Goal: Information Seeking & Learning: Check status

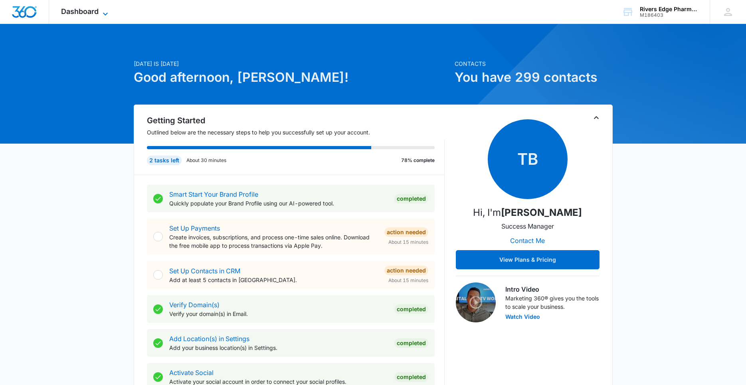
click at [92, 14] on span "Dashboard" at bounding box center [80, 11] width 38 height 8
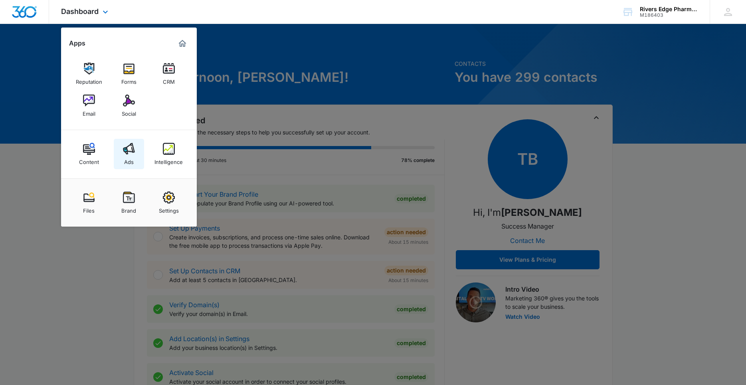
click at [125, 152] on img at bounding box center [129, 149] width 12 height 12
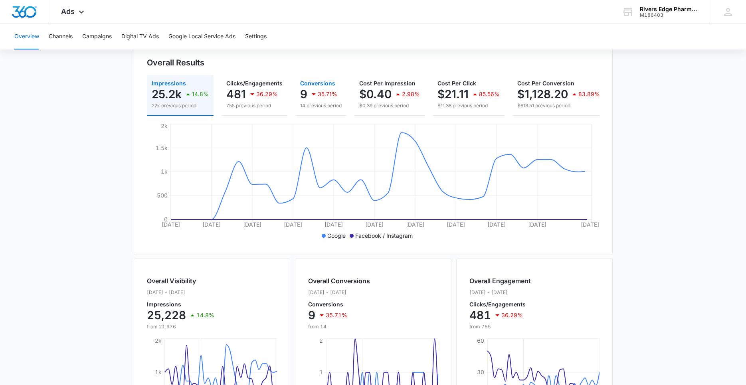
scroll to position [269, 0]
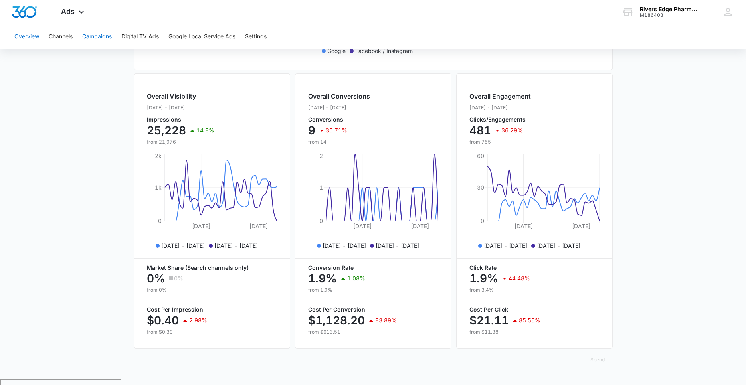
click at [109, 37] on button "Campaigns" at bounding box center [97, 37] width 30 height 26
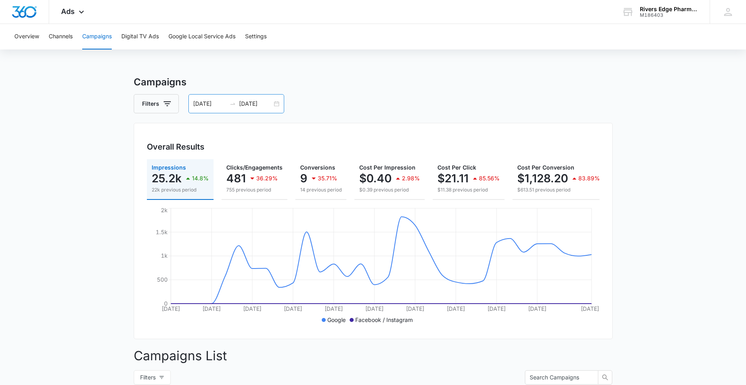
click at [276, 103] on div "07/25/2025 08/25/2025" at bounding box center [236, 103] width 96 height 19
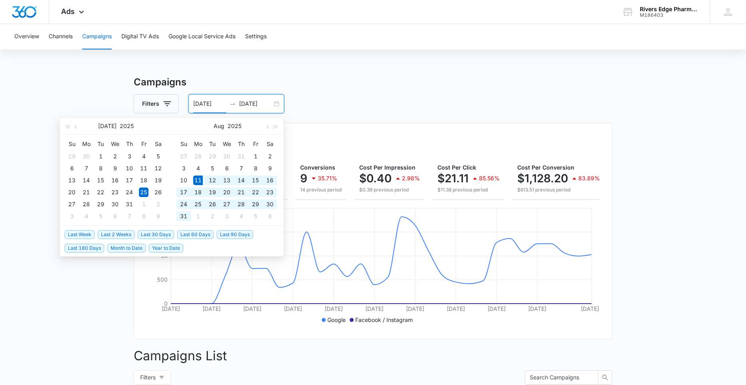
click at [153, 236] on span "Last 30 Days" at bounding box center [156, 234] width 36 height 9
type input "[DATE]"
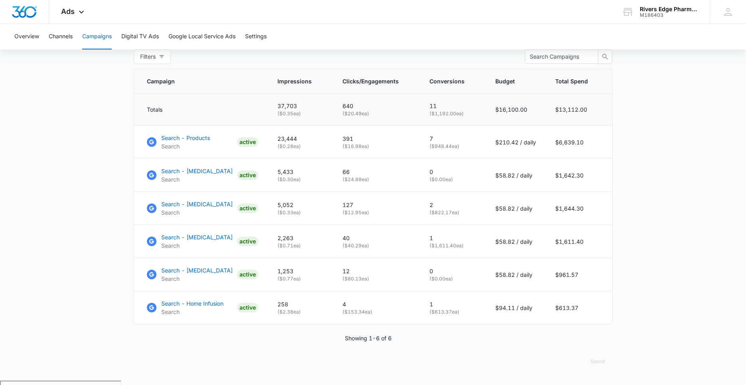
scroll to position [323, 0]
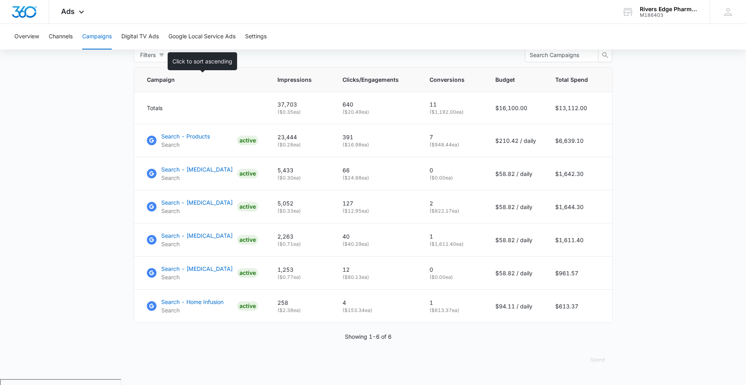
click at [216, 84] on span "Campaign" at bounding box center [197, 79] width 100 height 8
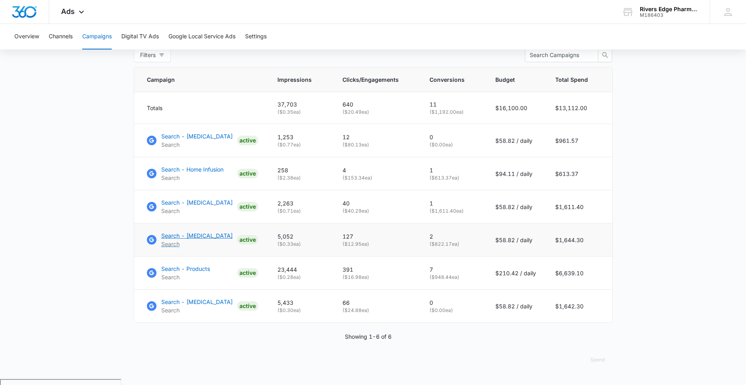
click at [197, 240] on p "Search - [MEDICAL_DATA]" at bounding box center [196, 236] width 71 height 8
click at [189, 279] on p "Search" at bounding box center [185, 277] width 49 height 8
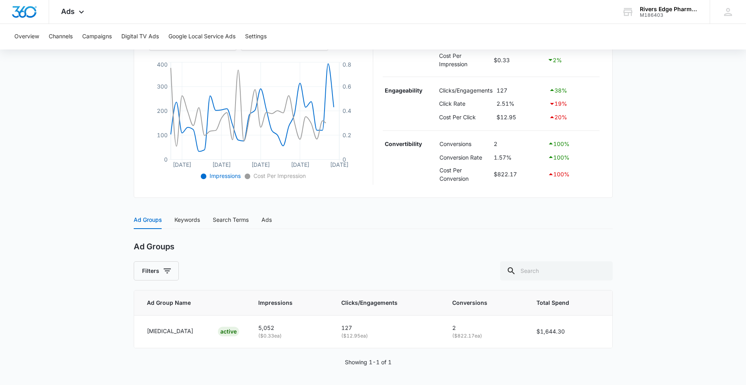
scroll to position [172, 0]
drag, startPoint x: 144, startPoint y: 328, endPoint x: 271, endPoint y: 332, distance: 126.6
click at [271, 332] on tr "Ocrevus ACTIVE 5,052 ( $0.33 ea) 127 ( $12.95 ea) 2 ( $822.17 ea) $1,644.30" at bounding box center [373, 331] width 478 height 32
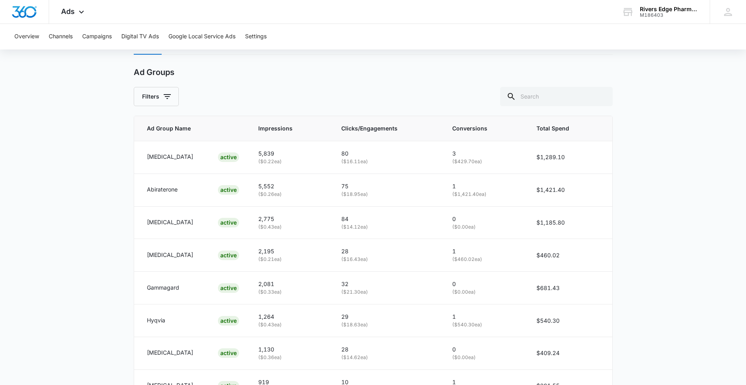
scroll to position [342, 0]
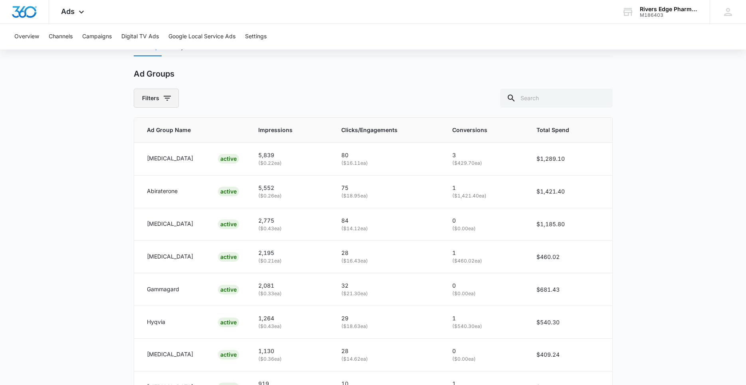
click at [154, 98] on button "Filters" at bounding box center [156, 98] width 45 height 19
click at [233, 84] on div "Ad Groups Filters Viewing : All Active Paused Clear All" at bounding box center [373, 88] width 479 height 39
click at [90, 38] on button "Campaigns" at bounding box center [97, 37] width 30 height 26
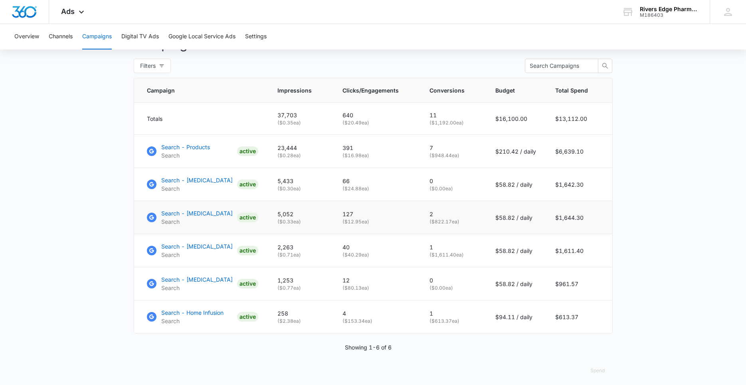
scroll to position [323, 0]
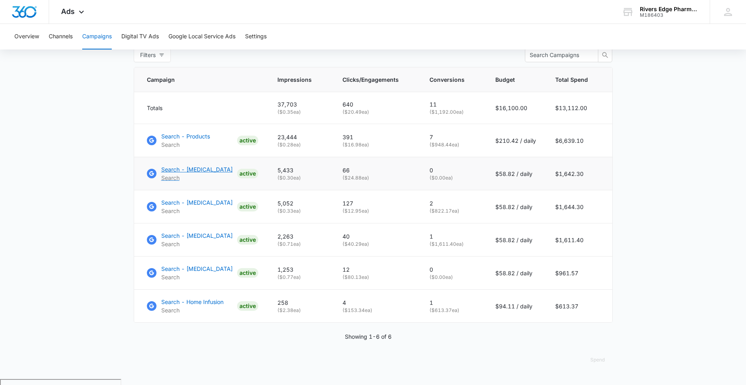
drag, startPoint x: 158, startPoint y: 171, endPoint x: 218, endPoint y: 180, distance: 60.6
click at [218, 179] on link "Search - Tepezza Search ACTIVE" at bounding box center [202, 173] width 111 height 17
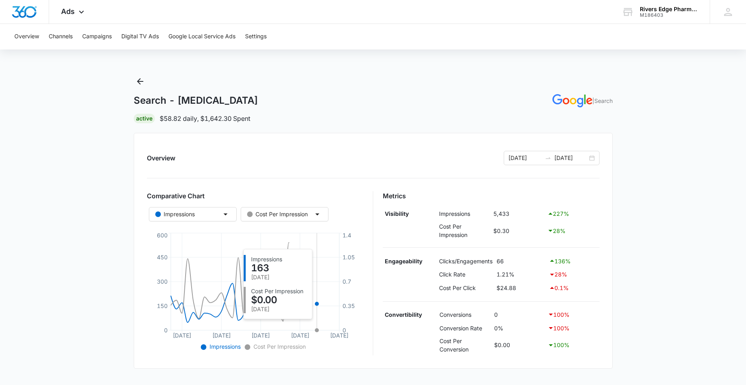
scroll to position [172, 0]
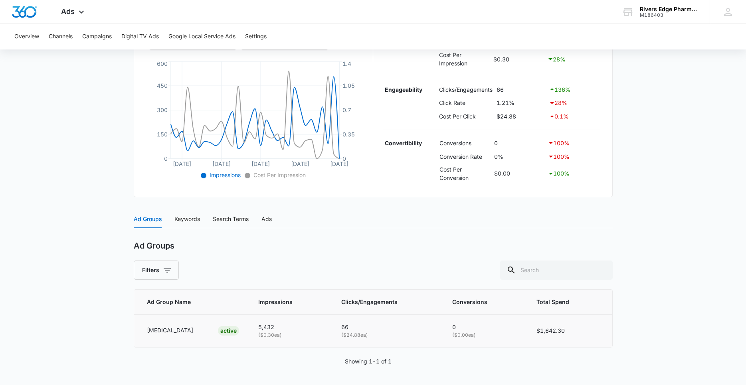
click at [154, 333] on p "Tepezza" at bounding box center [170, 330] width 46 height 9
drag, startPoint x: 146, startPoint y: 330, endPoint x: 195, endPoint y: 333, distance: 48.8
click at [195, 333] on td "Tepezza ACTIVE" at bounding box center [191, 331] width 115 height 32
click at [181, 225] on div "Keywords" at bounding box center [187, 219] width 26 height 18
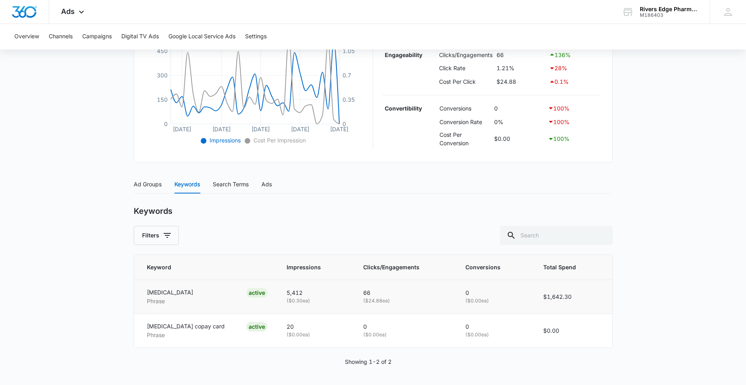
scroll to position [207, 0]
click at [230, 183] on div "Search Terms" at bounding box center [231, 184] width 36 height 9
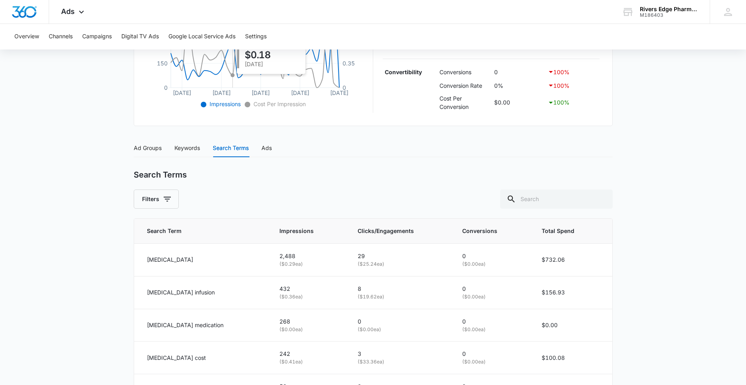
scroll to position [334, 0]
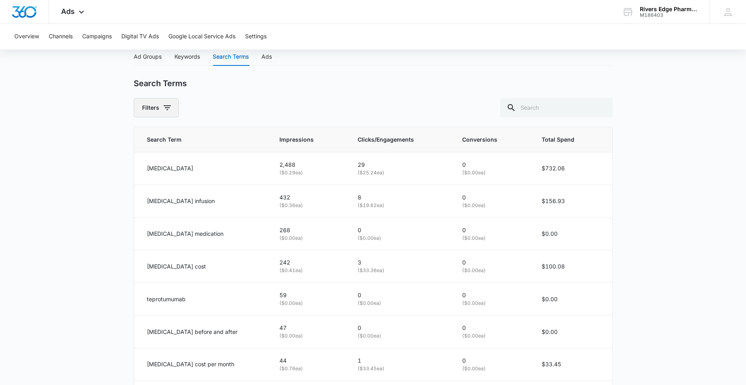
click at [175, 108] on button "Filters" at bounding box center [156, 107] width 45 height 19
click at [253, 97] on div "Search Terms Filters Viewing : All Active Paused Clear All" at bounding box center [373, 98] width 479 height 39
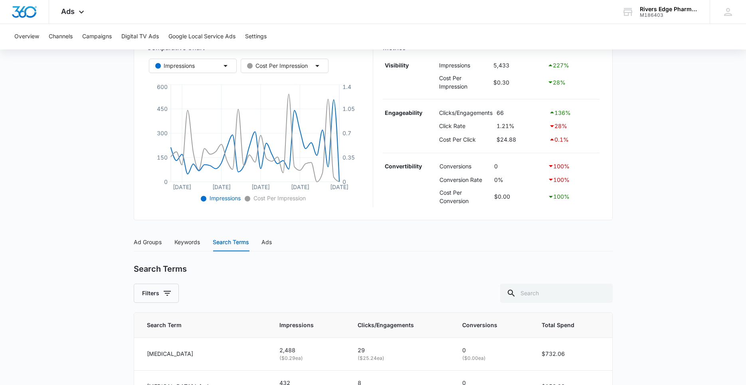
scroll to position [161, 0]
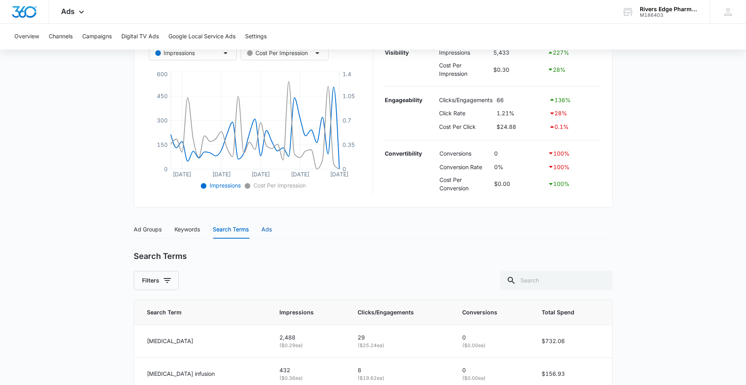
click at [267, 230] on div "Ads" at bounding box center [266, 229] width 10 height 9
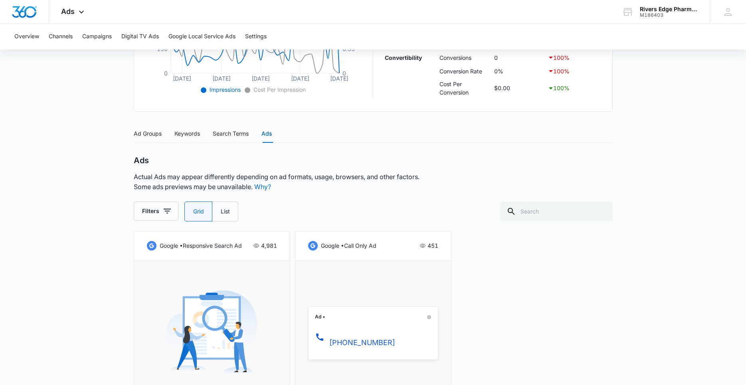
scroll to position [255, 0]
click at [220, 215] on label "List" at bounding box center [225, 213] width 26 height 20
click at [220, 214] on input "List" at bounding box center [220, 213] width 0 height 0
radio input "false"
radio input "true"
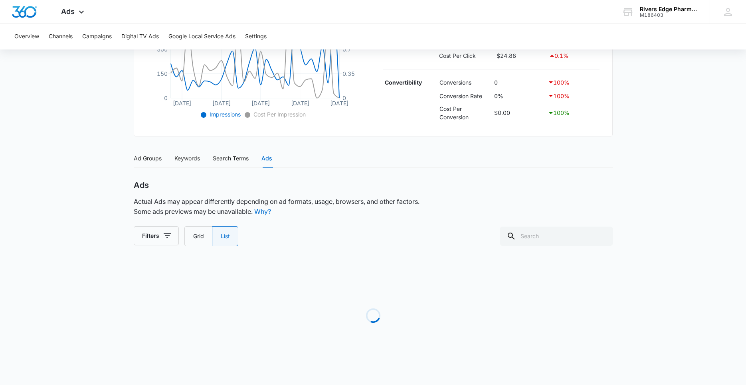
scroll to position [232, 0]
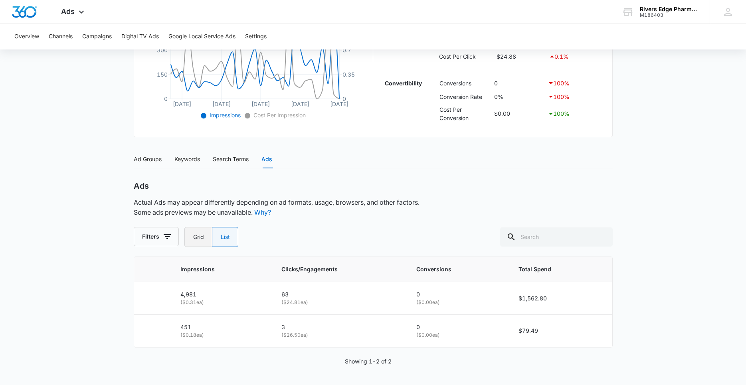
click at [188, 236] on label "Grid" at bounding box center [198, 237] width 28 height 20
click at [193, 237] on input "Grid" at bounding box center [193, 237] width 0 height 0
radio input "true"
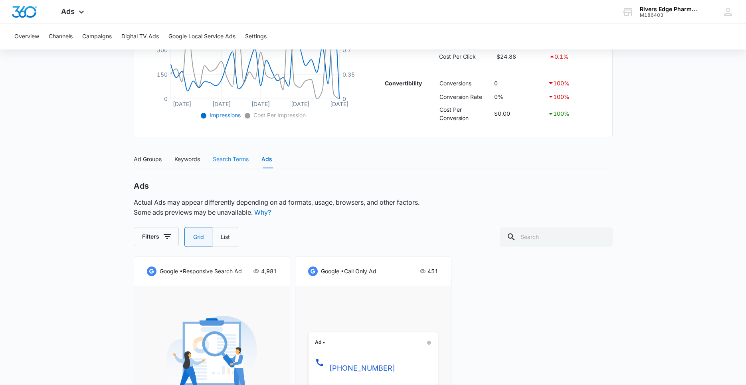
click at [238, 165] on div "Search Terms" at bounding box center [231, 159] width 36 height 18
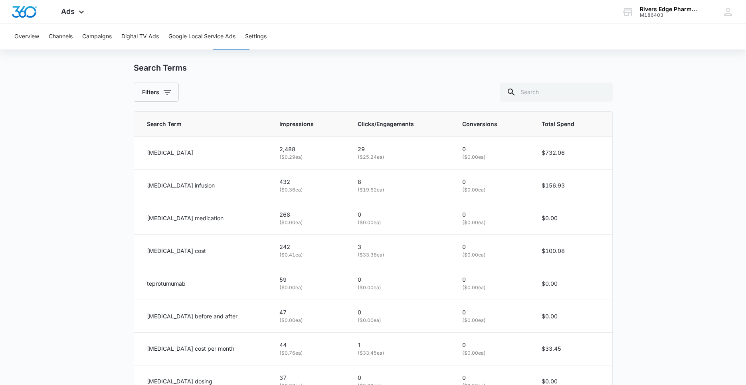
scroll to position [472, 0]
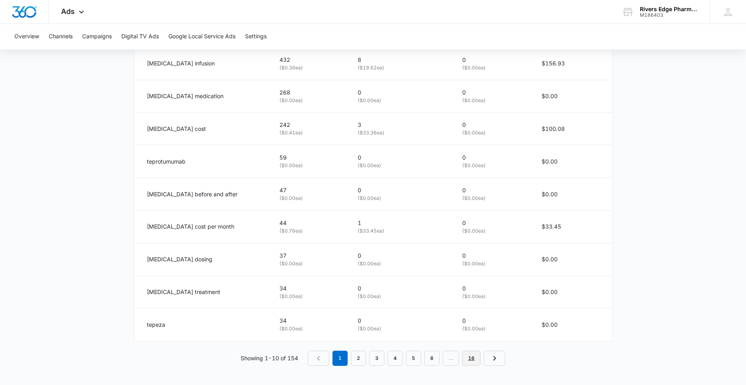
click at [477, 357] on link "16" at bounding box center [471, 358] width 18 height 15
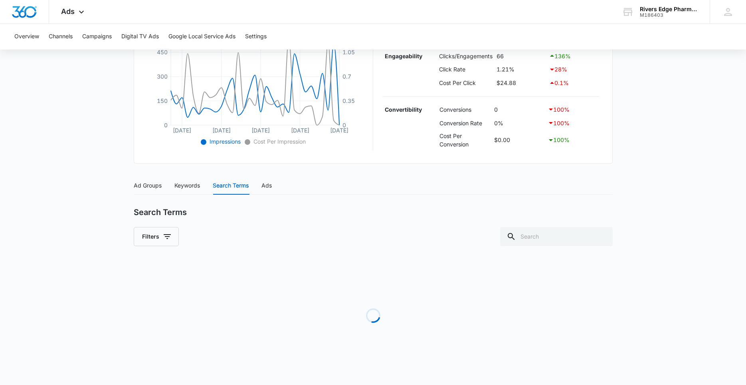
scroll to position [276, 0]
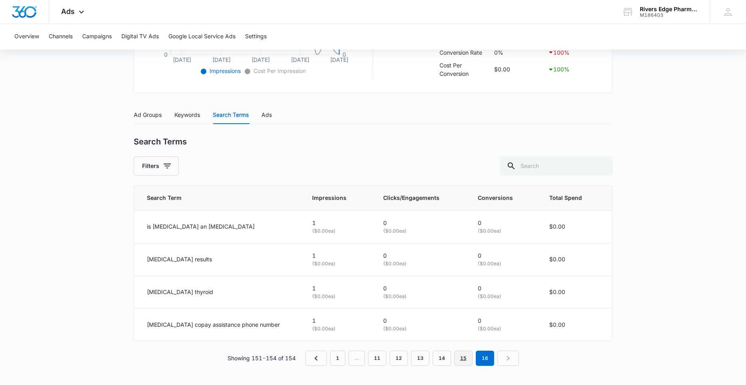
click at [465, 353] on link "15" at bounding box center [463, 358] width 18 height 15
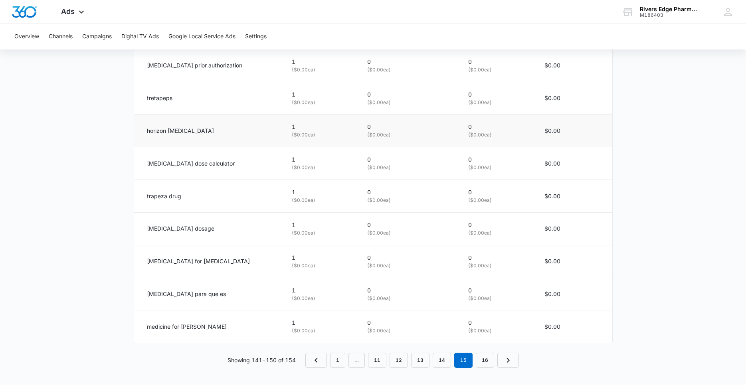
scroll to position [472, 0]
click at [436, 358] on link "14" at bounding box center [442, 358] width 18 height 15
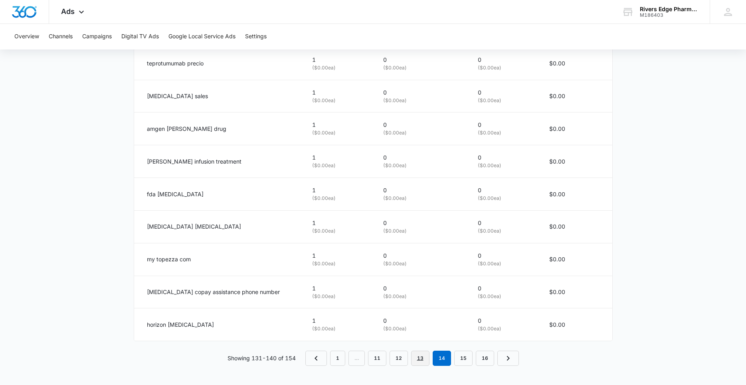
click at [416, 358] on link "13" at bounding box center [420, 358] width 18 height 15
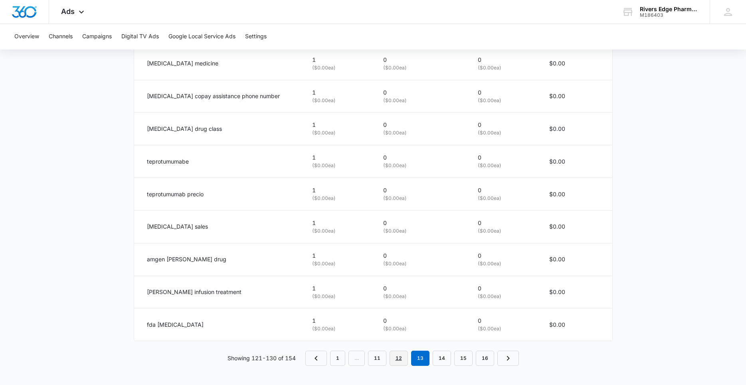
click at [399, 354] on link "12" at bounding box center [399, 358] width 18 height 15
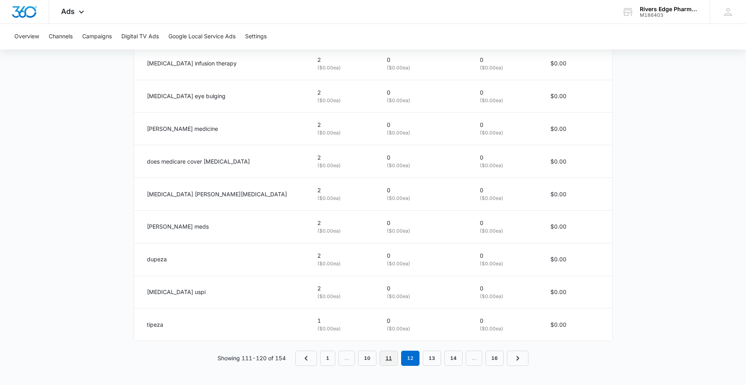
click at [388, 358] on link "11" at bounding box center [389, 358] width 18 height 15
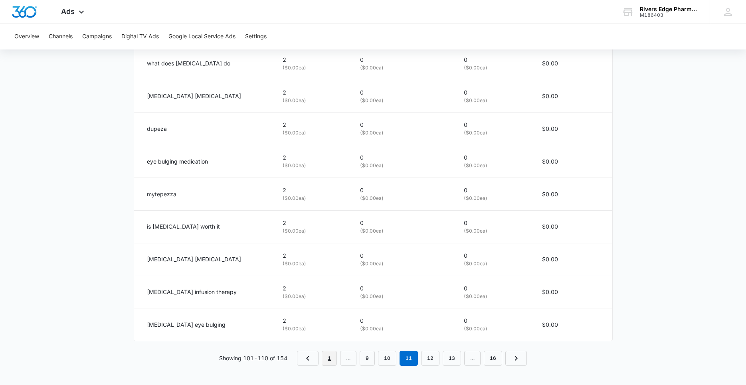
click at [331, 358] on link "1" at bounding box center [329, 358] width 15 height 15
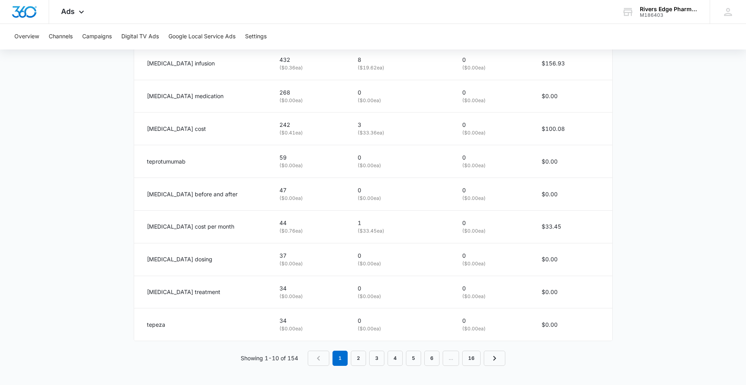
drag, startPoint x: 136, startPoint y: 131, endPoint x: 619, endPoint y: 322, distance: 519.0
copy thead "Search Term Impressions Clicks/Engagements Conversions Total Spend"
click at [161, 127] on p "tepezza cost" at bounding box center [176, 129] width 59 height 9
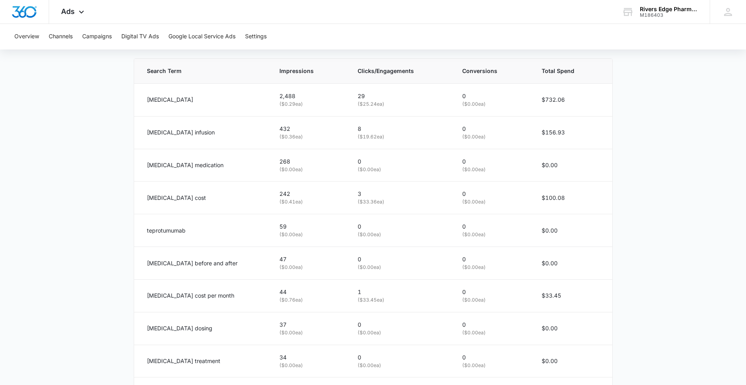
scroll to position [368, 0]
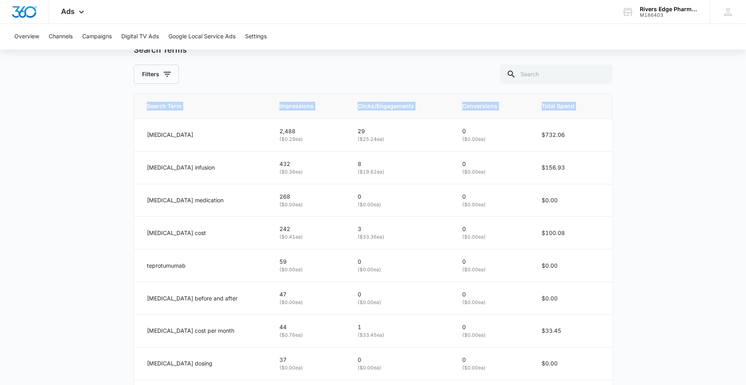
drag, startPoint x: 146, startPoint y: 135, endPoint x: 620, endPoint y: 127, distance: 473.9
click at [620, 127] on main "Search - Tepezza | Search Active $58.82 daily , $1,642.30 Spent Overview 08/11/…" at bounding box center [373, 98] width 746 height 782
copy thead "Search Term Impressions Clicks/Engagements Conversions Total Spend"
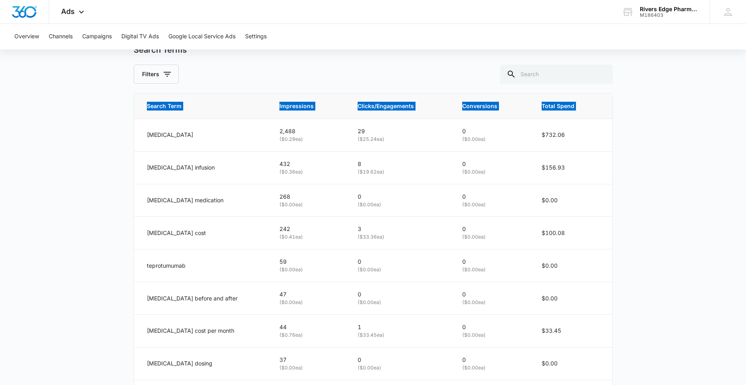
scroll to position [472, 0]
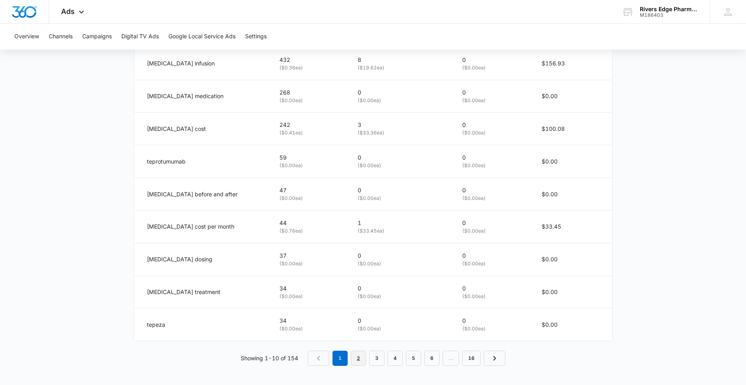
click at [358, 360] on link "2" at bounding box center [358, 358] width 15 height 15
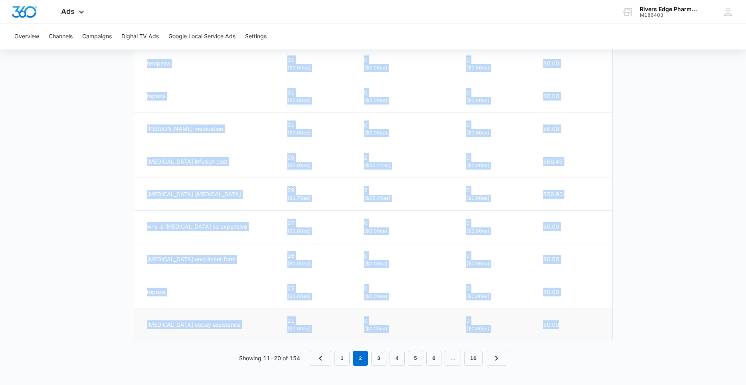
drag, startPoint x: 142, startPoint y: 127, endPoint x: 588, endPoint y: 321, distance: 487.2
click at [588, 321] on tbody "cost of tepezza 32 ( $0.57 ea) 1 ( $18.21 ea) 0 ( $0.00 ea) $18.21 tempeza 31 (…" at bounding box center [373, 177] width 478 height 327
copy tbody "cost of tepezza 32 ( $0.57 ea) 1 ( $18.21 ea) 0 ( $0.00 ea) $18.21 tempeza 31 (…"
click at [379, 358] on link "3" at bounding box center [378, 358] width 15 height 15
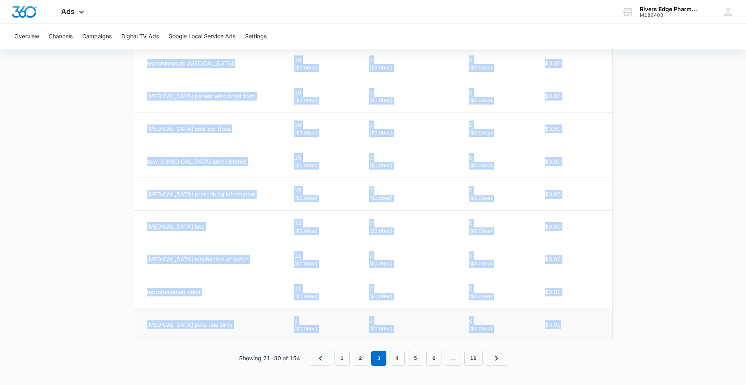
drag, startPoint x: 143, startPoint y: 90, endPoint x: 576, endPoint y: 330, distance: 495.1
click at [576, 330] on tbody "what does tepezza treat 18 ( $0.00 ea) 0 ( $0.00 ea) 0 ( $0.00 ea) $0.00 teprot…" at bounding box center [373, 177] width 478 height 327
copy tbody "what does tepezza treat 18 ( $0.00 ea) 0 ( $0.00 ea) 0 ( $0.00 ea) $0.00 teprot…"
click at [398, 358] on link "4" at bounding box center [397, 358] width 15 height 15
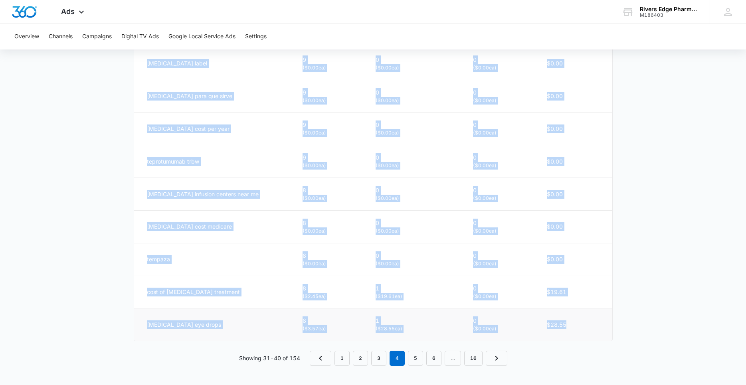
drag, startPoint x: 143, startPoint y: 226, endPoint x: 588, endPoint y: 323, distance: 455.5
click at [588, 323] on tbody "tepezza patient assistance program 9 ( $0.00 ea) 0 ( $0.00 ea) 0 ( $0.00 ea) $0…" at bounding box center [373, 177] width 478 height 327
copy tbody "tepezza patient assistance program 9 ( $0.00 ea) 0 ( $0.00 ea) 0 ( $0.00 ea) $0…"
click at [420, 357] on link "5" at bounding box center [415, 358] width 15 height 15
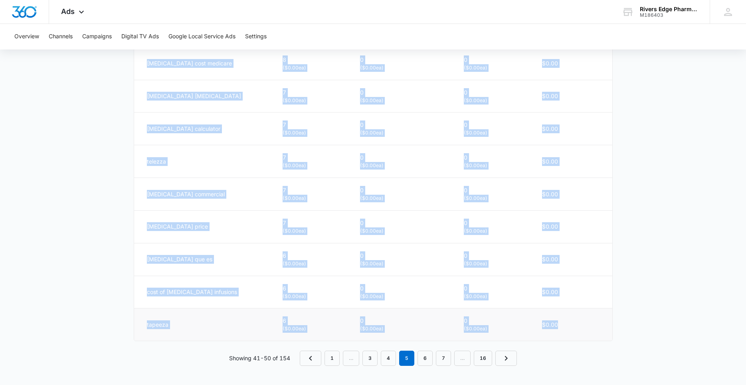
drag, startPoint x: 146, startPoint y: 103, endPoint x: 581, endPoint y: 329, distance: 490.6
click at [581, 329] on tbody "tempaza 8 ( $0.00 ea) 0 ( $0.00 ea) 0 ( $0.00 ea) $0.00 tepezza cost medicare 8…" at bounding box center [373, 177] width 478 height 327
copy tbody "tempaza 8 ( $0.00 ea) 0 ( $0.00 ea) 0 ( $0.00 ea) $0.00 tepezza cost medicare 8…"
click at [430, 358] on link "6" at bounding box center [425, 358] width 15 height 15
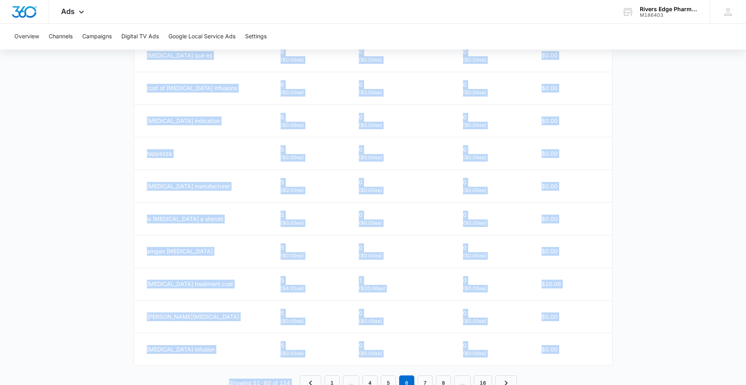
scroll to position [469, 0]
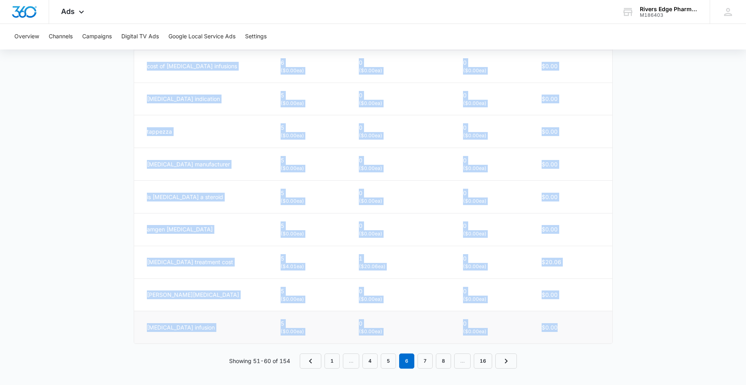
drag, startPoint x: 145, startPoint y: 153, endPoint x: 577, endPoint y: 333, distance: 468.5
click at [577, 333] on tbody "tepezza que es 6 ( $0.00 ea) 0 ( $0.00 ea) 0 ( $0.00 ea) $0.00 cost of tepezza …" at bounding box center [373, 180] width 478 height 327
copy tbody "tepezza que es 6 ( $0.00 ea) 0 ( $0.00 ea) 0 ( $0.00 ea) $0.00 cost of tepezza …"
click at [424, 361] on link "7" at bounding box center [425, 361] width 15 height 15
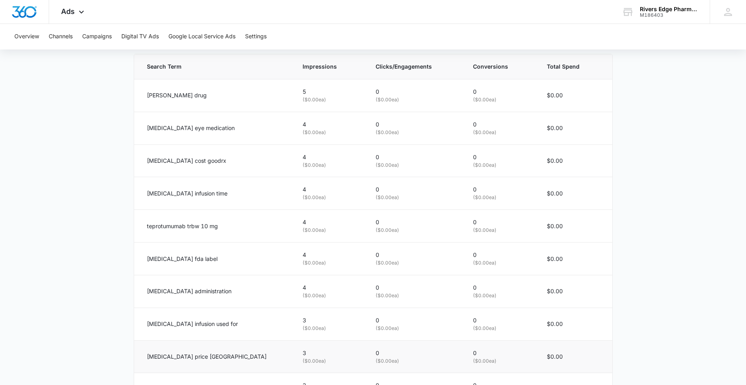
scroll to position [443, 0]
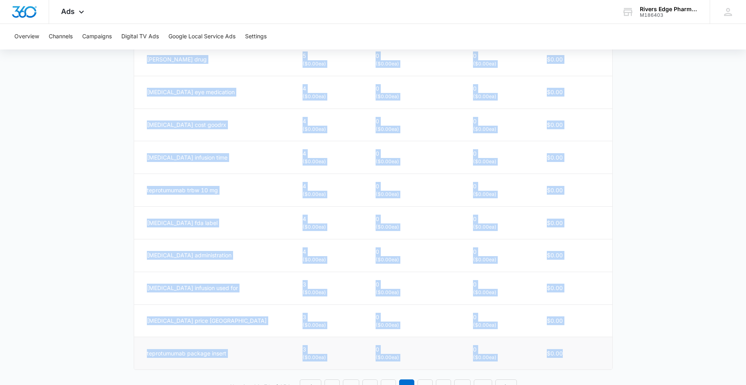
drag, startPoint x: 140, startPoint y: 153, endPoint x: 592, endPoint y: 354, distance: 494.3
click at [592, 354] on tbody "ted drug 5 ( $0.00 ea) 0 ( $0.00 ea) 0 ( $0.00 ea) $0.00 tepezza eye medication…" at bounding box center [373, 206] width 478 height 327
copy tbody "ted drug 5 ( $0.00 ea) 0 ( $0.00 ea) 0 ( $0.00 ea) $0.00 tepezza eye medication…"
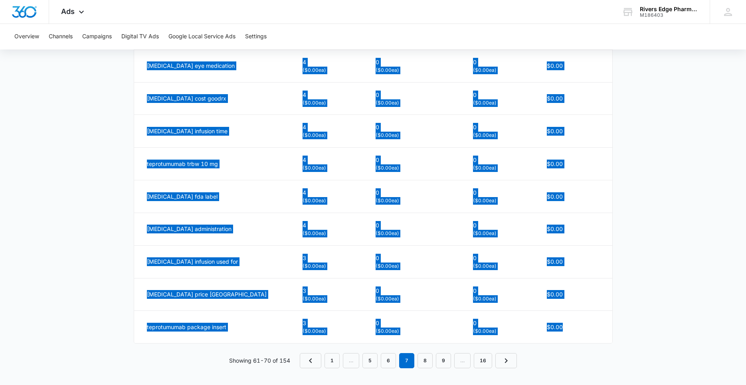
scroll to position [472, 0]
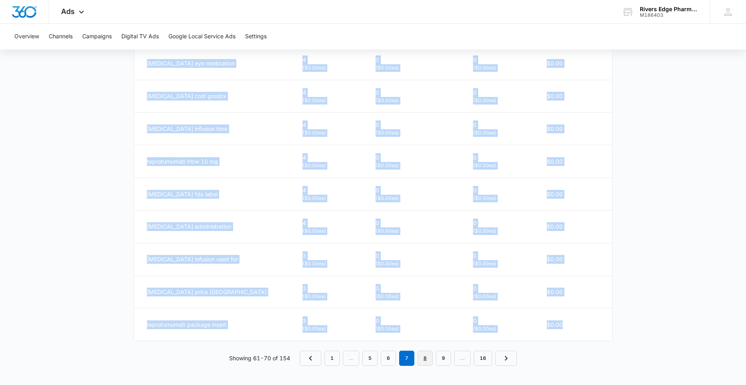
click at [428, 359] on link "8" at bounding box center [425, 358] width 15 height 15
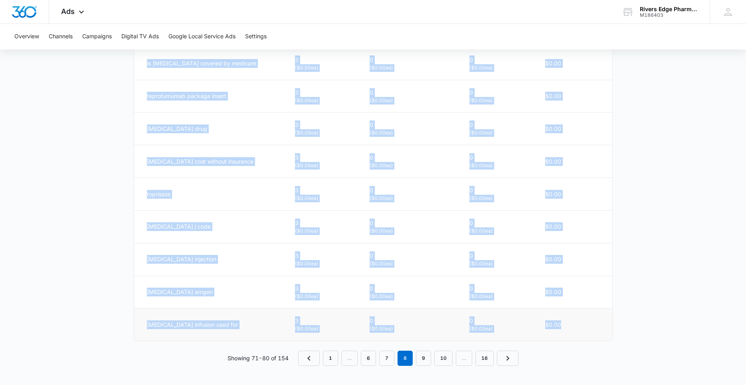
drag, startPoint x: 144, startPoint y: 145, endPoint x: 596, endPoint y: 327, distance: 487.0
click at [596, 327] on tbody "tepezza cpt code 3 ( $0.00 ea) 0 ( $0.00 ea) 0 ( $0.00 ea) $0.00 is tepezza cov…" at bounding box center [373, 177] width 478 height 327
copy tbody "tepezza cpt code 3 ( $0.00 ea) 0 ( $0.00 ea) 0 ( $0.00 ea) $0.00 is tepezza cov…"
click at [424, 360] on link "9" at bounding box center [423, 358] width 15 height 15
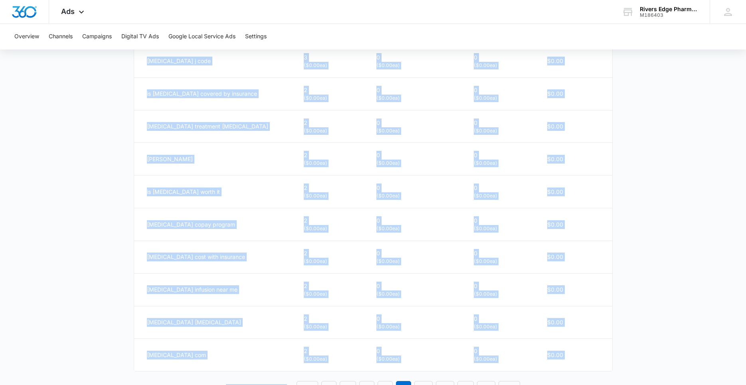
scroll to position [469, 0]
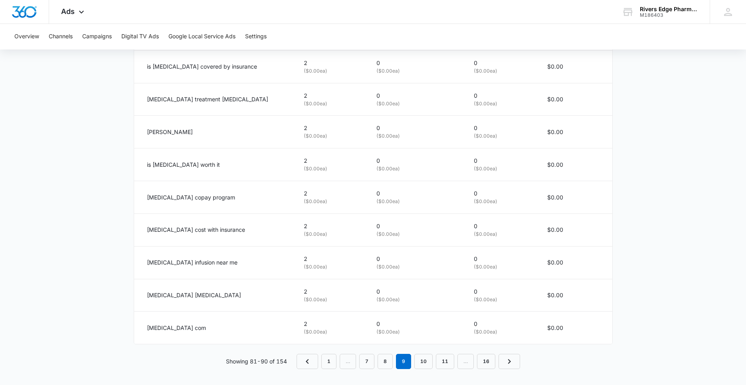
drag, startPoint x: 164, startPoint y: 180, endPoint x: 613, endPoint y: 326, distance: 472.1
copy thead "Search Term Impressions Clicks/Engagements Conversions Total Spend"
click at [426, 360] on link "10" at bounding box center [423, 361] width 18 height 15
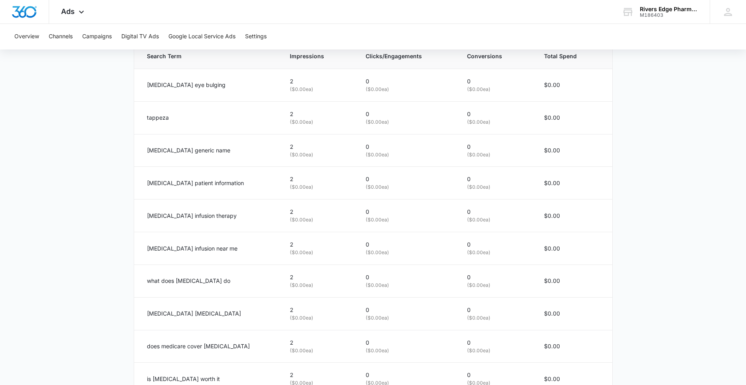
scroll to position [472, 0]
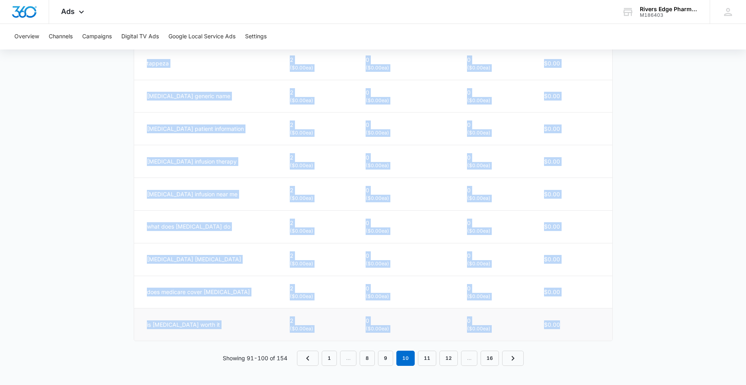
drag, startPoint x: 147, startPoint y: 102, endPoint x: 575, endPoint y: 322, distance: 480.8
click at [575, 322] on tbody "tepezza eye bulging 2 ( $0.00 ea) 0 ( $0.00 ea) 0 ( $0.00 ea) $0.00 tappeza 2 (…" at bounding box center [373, 177] width 478 height 327
click at [422, 359] on link "11" at bounding box center [427, 358] width 18 height 15
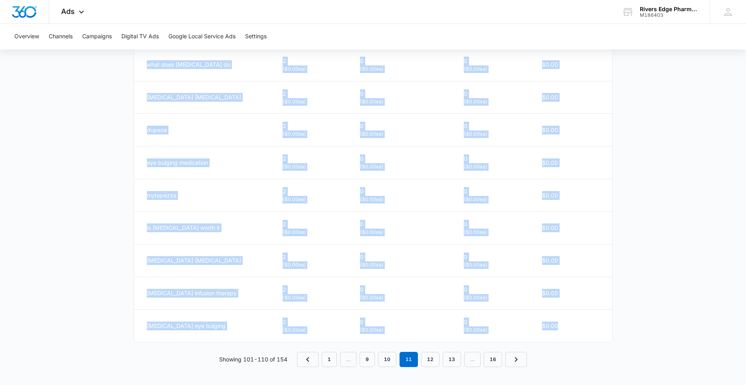
scroll to position [470, 0]
click at [432, 361] on link "12" at bounding box center [430, 359] width 18 height 15
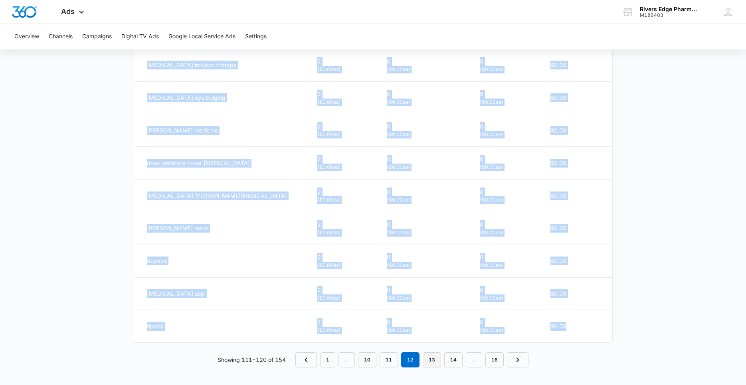
click at [435, 363] on link "13" at bounding box center [432, 359] width 18 height 15
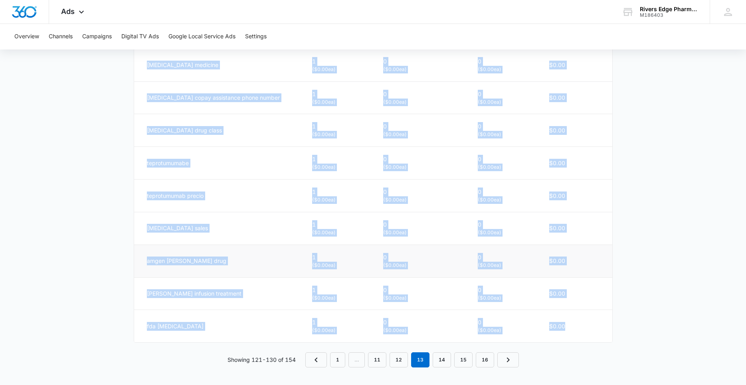
click at [549, 269] on td "$0.00" at bounding box center [576, 261] width 73 height 33
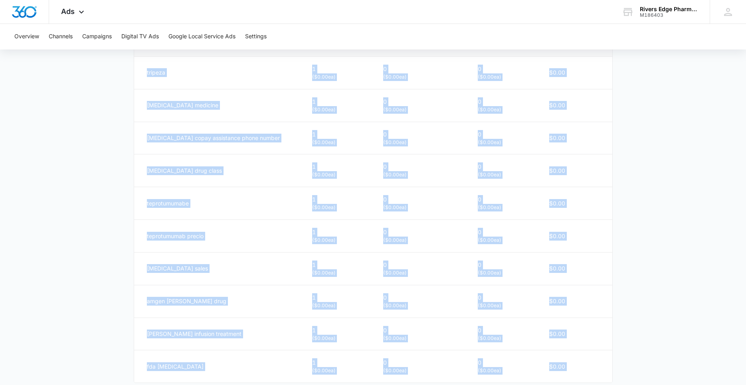
scroll to position [472, 0]
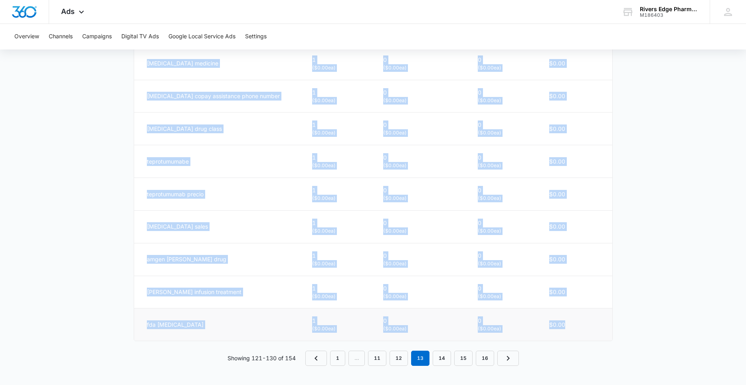
drag, startPoint x: 144, startPoint y: 98, endPoint x: 584, endPoint y: 329, distance: 497.6
click at [584, 329] on tbody "tripeza 1 ( $0.00 ea) 0 ( $0.00 ea) 0 ( $0.00 ea) $0.00 tepezza medicine 1 ( $0…" at bounding box center [373, 177] width 478 height 327
click at [443, 358] on link "14" at bounding box center [442, 358] width 18 height 15
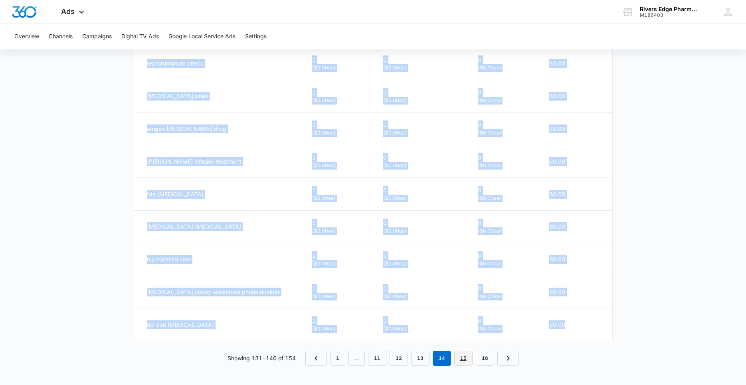
click at [466, 359] on link "15" at bounding box center [463, 358] width 18 height 15
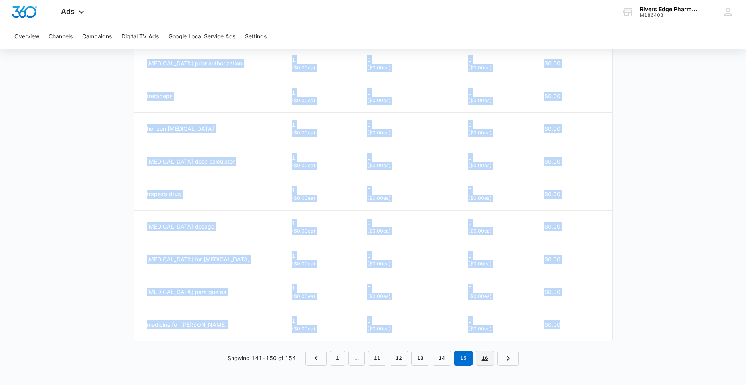
click at [487, 361] on link "16" at bounding box center [485, 358] width 18 height 15
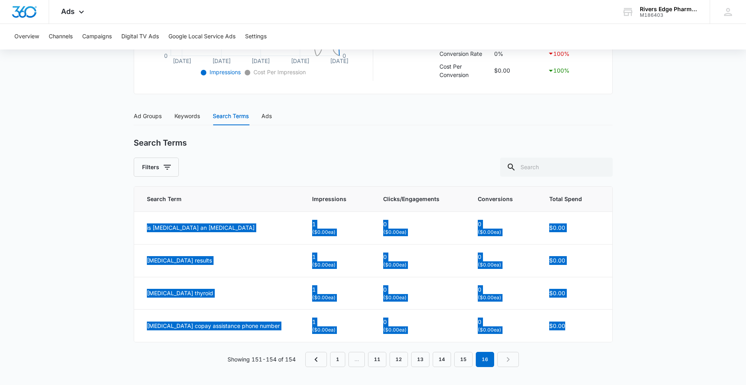
scroll to position [276, 0]
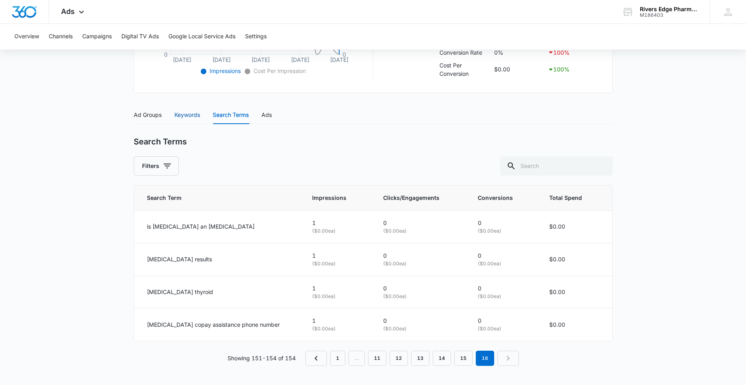
click at [191, 113] on div "Keywords" at bounding box center [187, 115] width 26 height 9
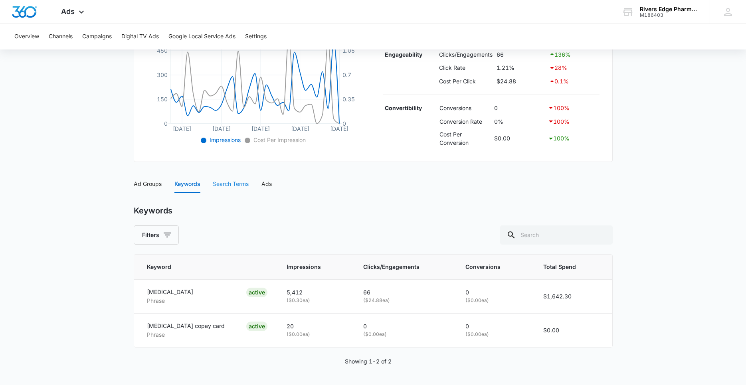
click at [240, 189] on div "Search Terms" at bounding box center [231, 184] width 36 height 18
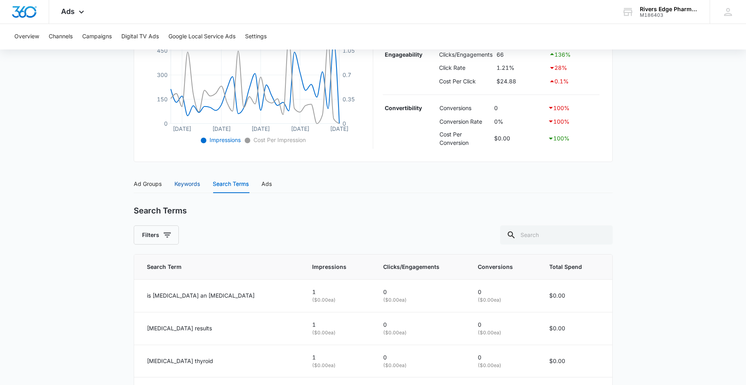
click at [187, 186] on div "Keywords" at bounding box center [187, 184] width 26 height 9
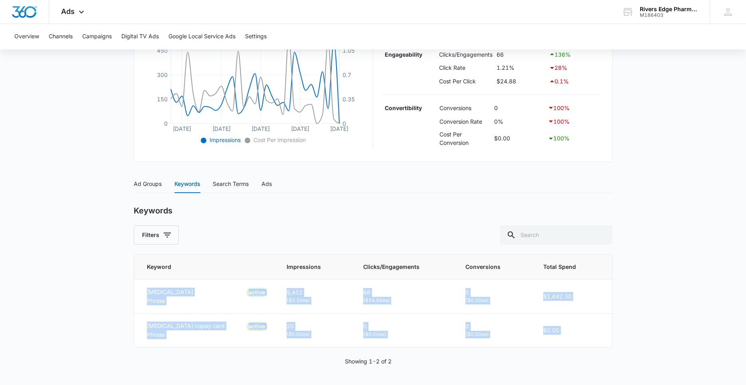
drag, startPoint x: 142, startPoint y: 288, endPoint x: 256, endPoint y: 357, distance: 134.0
click at [256, 357] on div "Keyword Impressions Clicks/Engagements Conversions Total Spend Tepezza Phrase A…" at bounding box center [373, 310] width 479 height 112
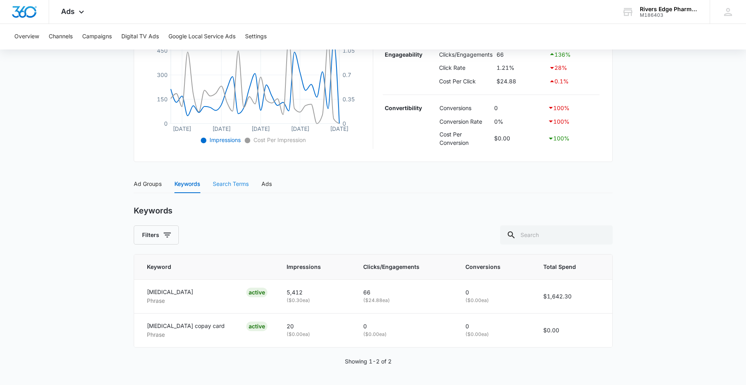
click at [249, 193] on div "Search Terms" at bounding box center [231, 184] width 36 height 18
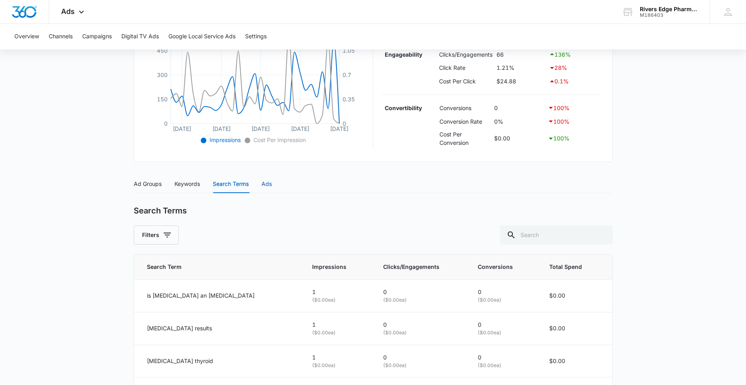
click at [269, 182] on div "Ads" at bounding box center [266, 184] width 10 height 9
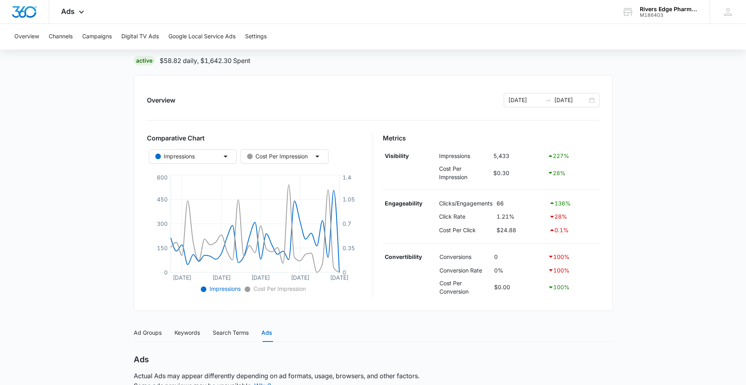
scroll to position [158, 0]
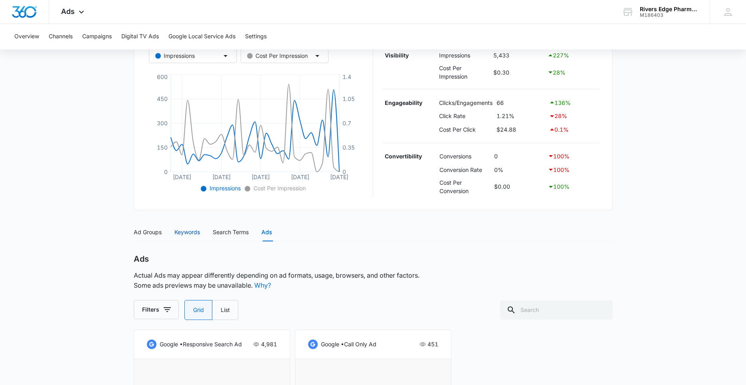
drag, startPoint x: 191, startPoint y: 230, endPoint x: 225, endPoint y: 249, distance: 39.1
click at [190, 230] on div "Keywords" at bounding box center [187, 232] width 26 height 9
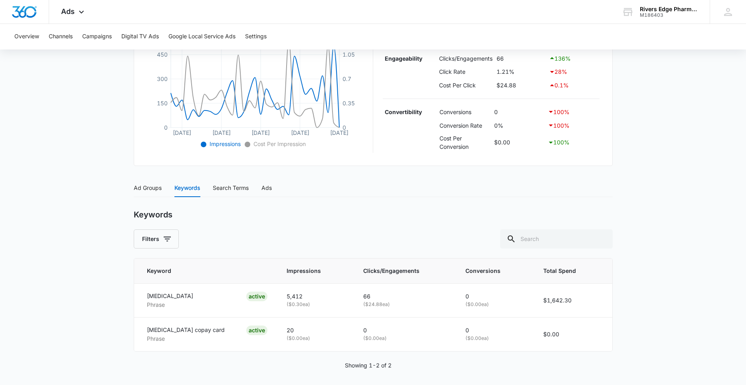
scroll to position [207, 0]
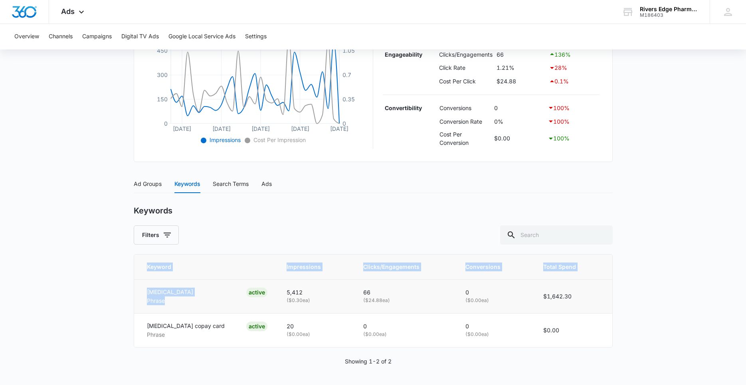
drag, startPoint x: 125, startPoint y: 296, endPoint x: 211, endPoint y: 288, distance: 86.6
click at [211, 288] on main "Search - Tepezza | Search Active $58.82 daily , $1,642.30 Spent Overview 08/11/…" at bounding box center [373, 126] width 746 height 517
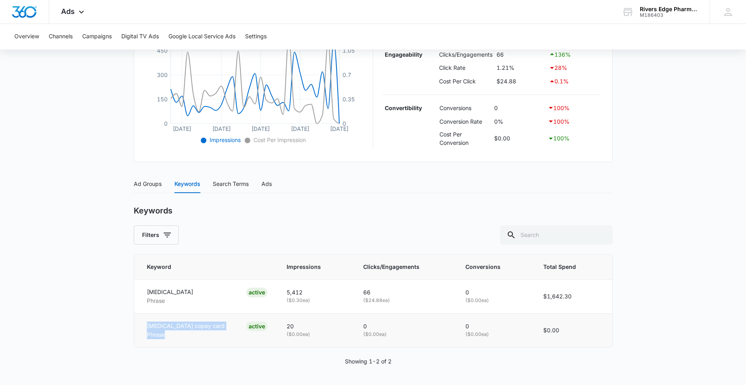
drag, startPoint x: 166, startPoint y: 325, endPoint x: 216, endPoint y: 327, distance: 50.3
click at [216, 327] on td "Tepezza copay card Phrase ACTIVE" at bounding box center [205, 330] width 143 height 34
click at [151, 184] on div "Ad Groups" at bounding box center [148, 184] width 28 height 9
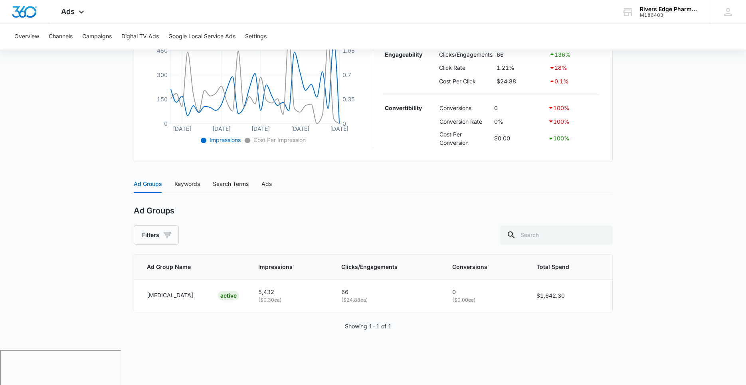
scroll to position [172, 0]
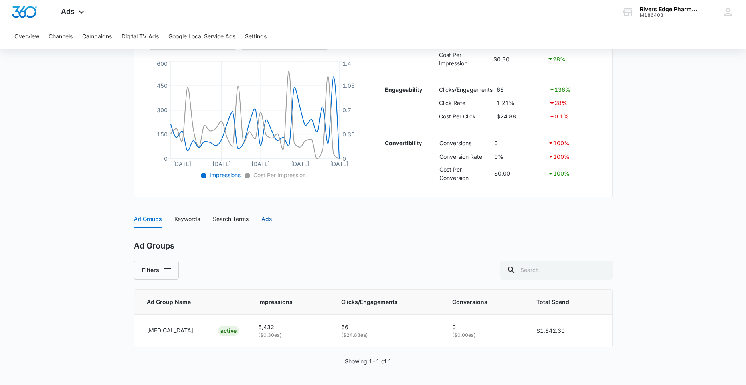
click at [268, 219] on div "Ads" at bounding box center [266, 219] width 10 height 9
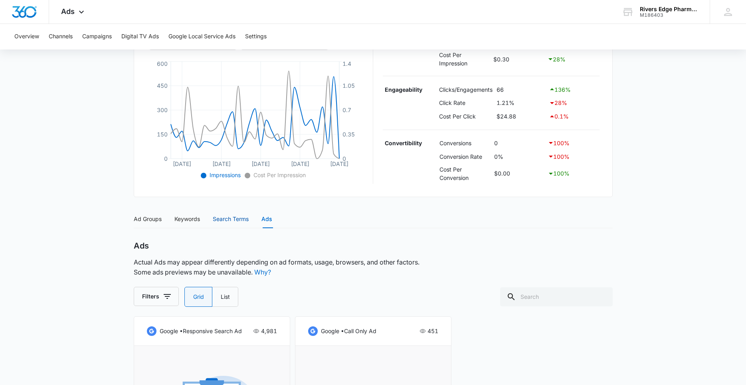
click at [235, 219] on div "Search Terms" at bounding box center [231, 219] width 36 height 9
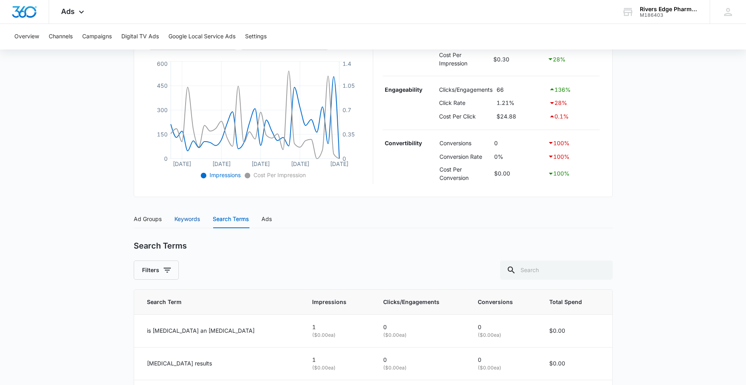
click at [190, 220] on div "Keywords" at bounding box center [187, 219] width 26 height 9
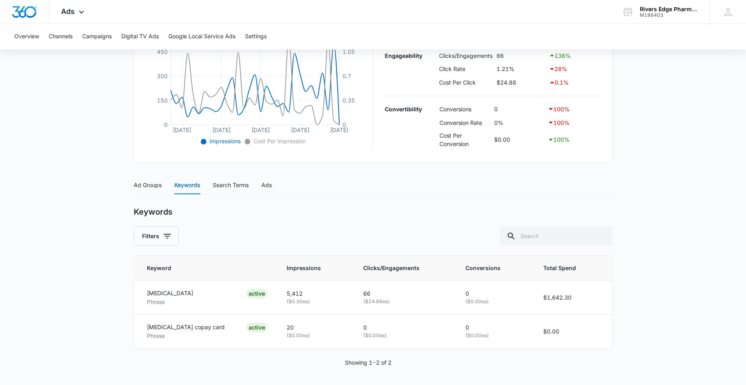
scroll to position [207, 0]
click at [87, 36] on button "Campaigns" at bounding box center [97, 37] width 30 height 26
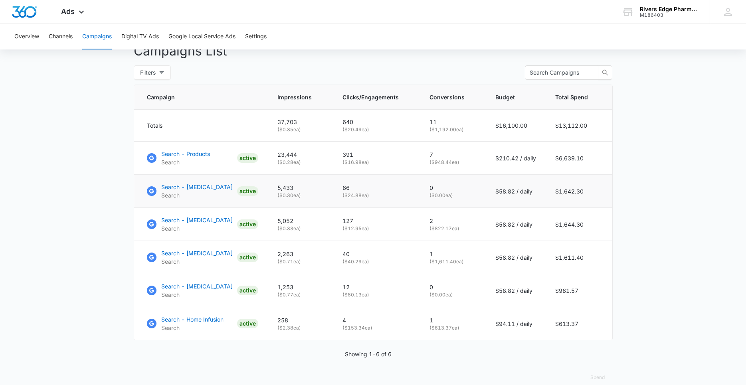
scroll to position [306, 0]
click at [189, 157] on p "Search - Products" at bounding box center [185, 153] width 49 height 8
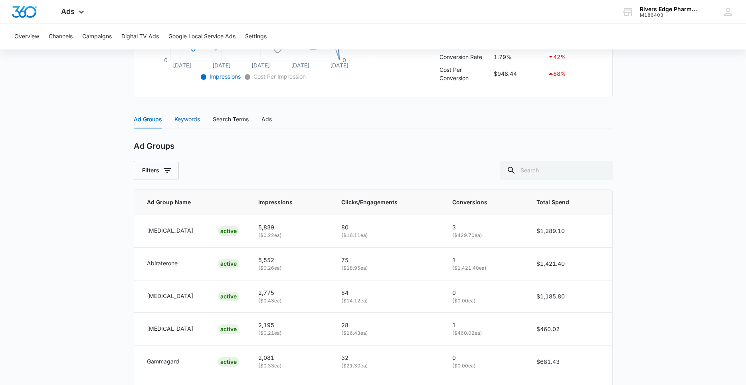
click at [182, 122] on div "Keywords" at bounding box center [187, 119] width 26 height 9
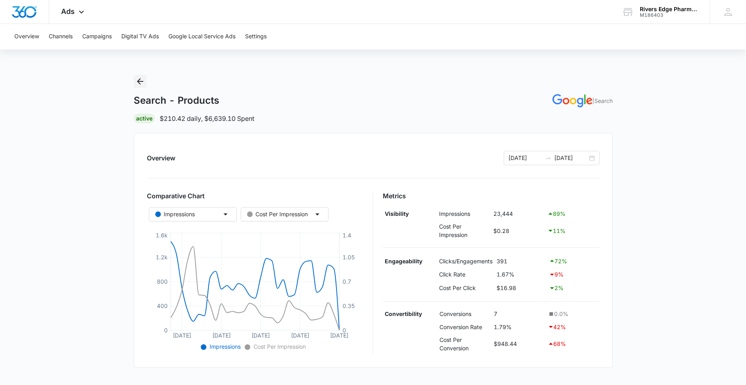
click at [140, 78] on icon "Back" at bounding box center [140, 82] width 10 height 10
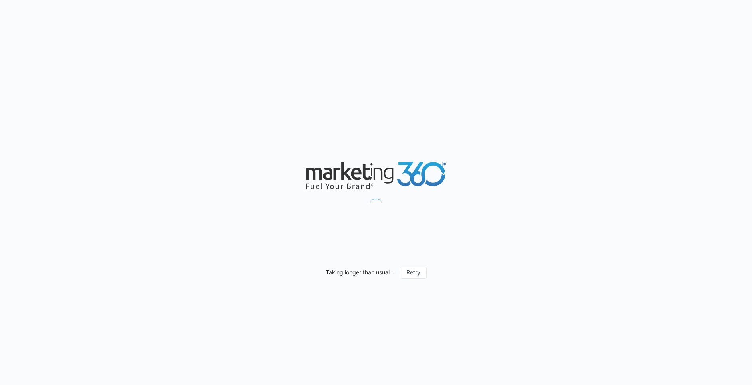
drag, startPoint x: 299, startPoint y: 169, endPoint x: 535, endPoint y: 180, distance: 236.6
click at [535, 180] on div "Taking longer than usual... Retry" at bounding box center [376, 192] width 752 height 385
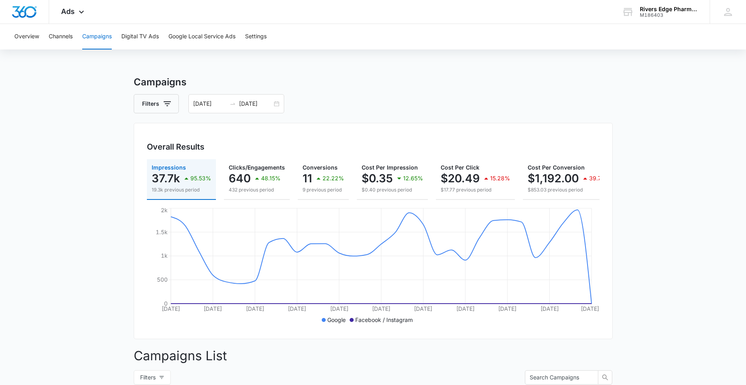
click at [97, 32] on button "Campaigns" at bounding box center [97, 37] width 30 height 26
click at [95, 34] on button "Campaigns" at bounding box center [97, 37] width 30 height 26
click at [79, 8] on div "Ads Apps Reputation Forms CRM Email Social Content Ads Intelligence Files Brand…" at bounding box center [73, 12] width 49 height 24
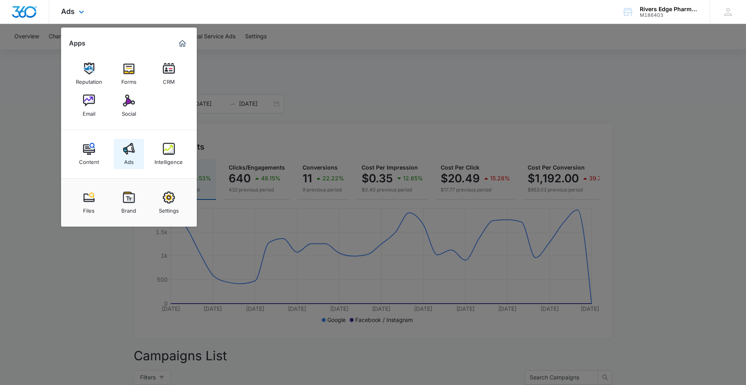
click at [134, 161] on link "Ads" at bounding box center [129, 154] width 30 height 30
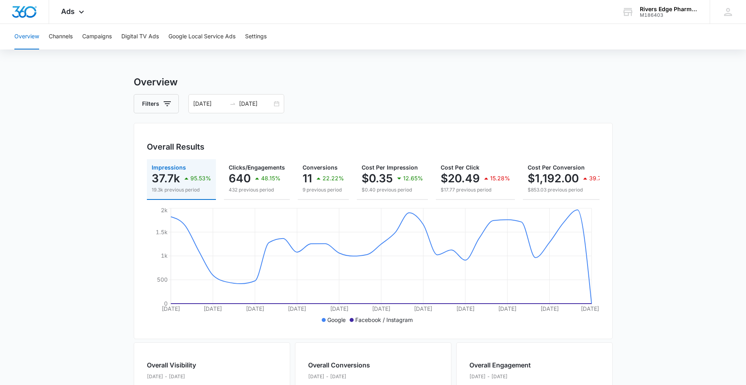
click at [229, 109] on div "[DATE] [DATE]" at bounding box center [236, 103] width 96 height 19
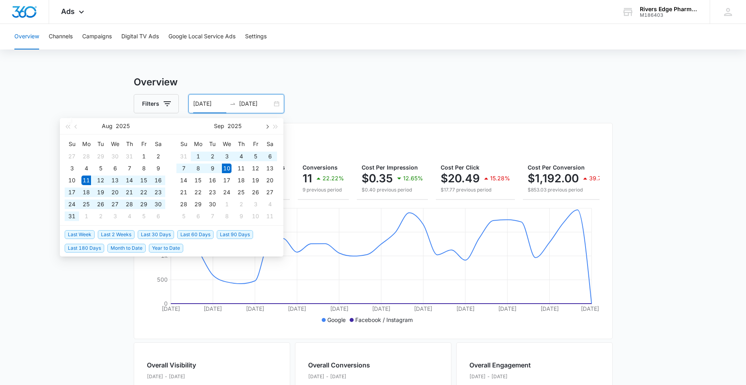
click at [270, 127] on button "button" at bounding box center [266, 126] width 9 height 16
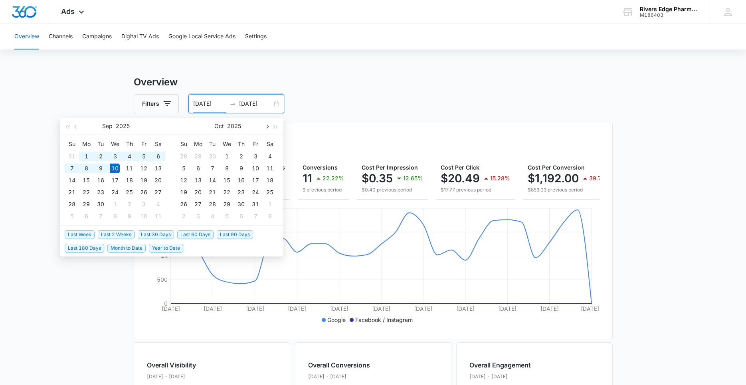
click at [270, 127] on button "button" at bounding box center [266, 126] width 9 height 16
click at [75, 127] on span "button" at bounding box center [77, 127] width 4 height 4
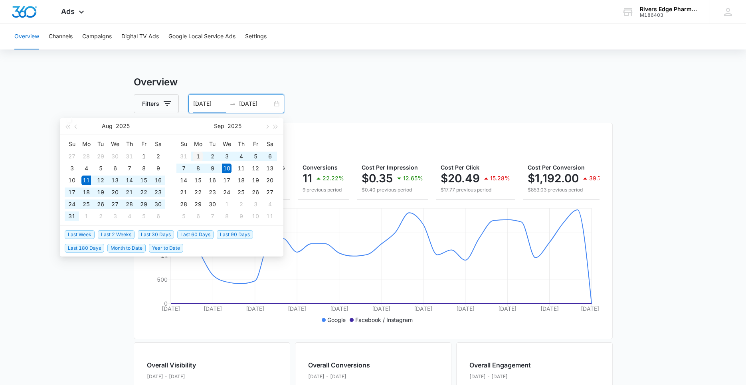
type input "[DATE]"
click at [197, 152] on div "1" at bounding box center [198, 157] width 10 height 10
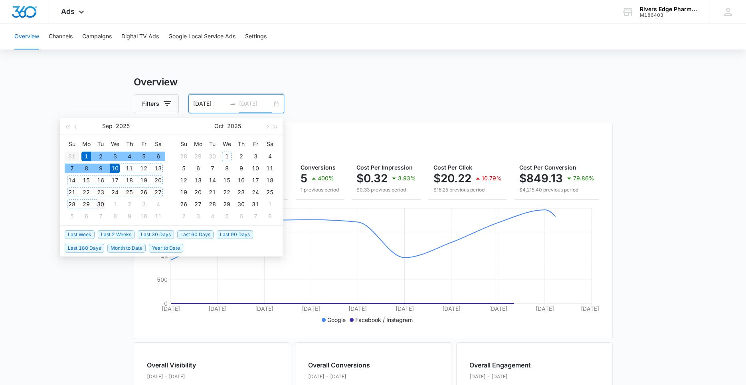
type input "[DATE]"
click at [103, 204] on div "30" at bounding box center [101, 205] width 10 height 10
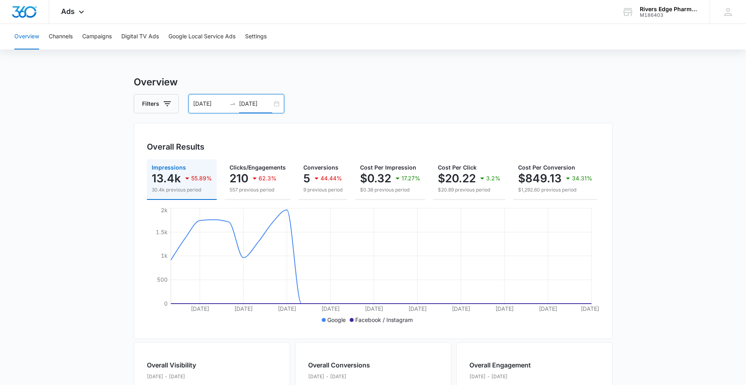
click at [374, 102] on div "Filters [DATE] [DATE]" at bounding box center [373, 103] width 479 height 19
